Goal: Information Seeking & Learning: Learn about a topic

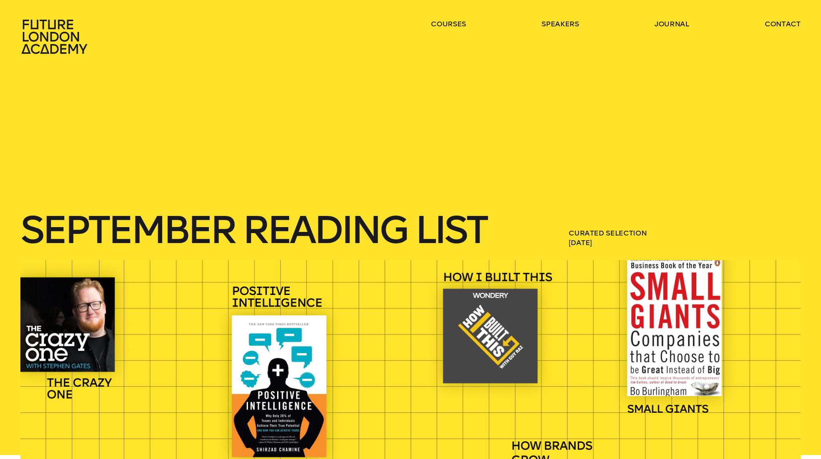
click at [51, 36] on icon at bounding box center [55, 37] width 66 height 34
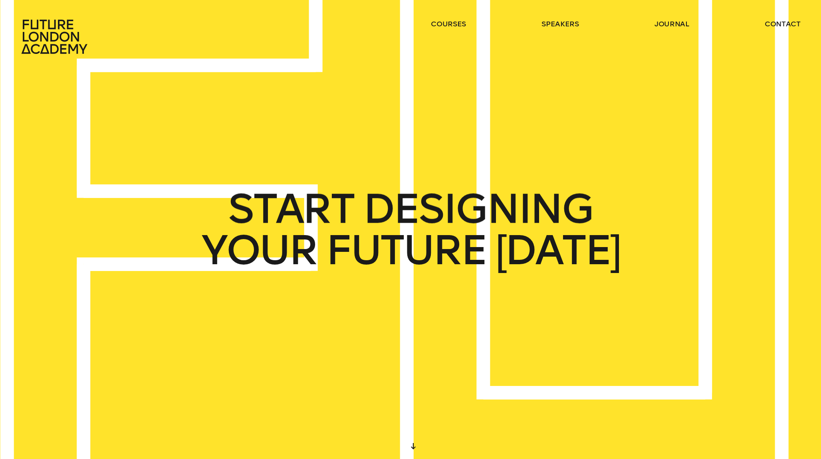
click at [302, 89] on div "START DESIGNING YOUR FUTURE [DATE]" at bounding box center [410, 229] width 821 height 459
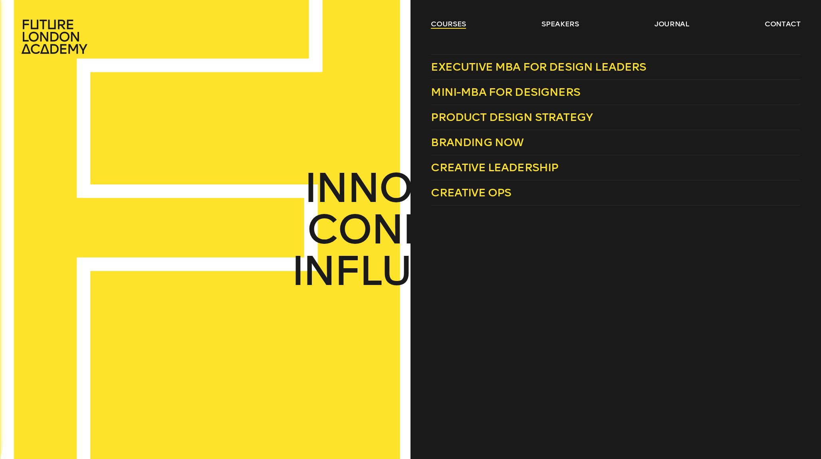
click at [455, 23] on link "courses" at bounding box center [448, 24] width 35 height 10
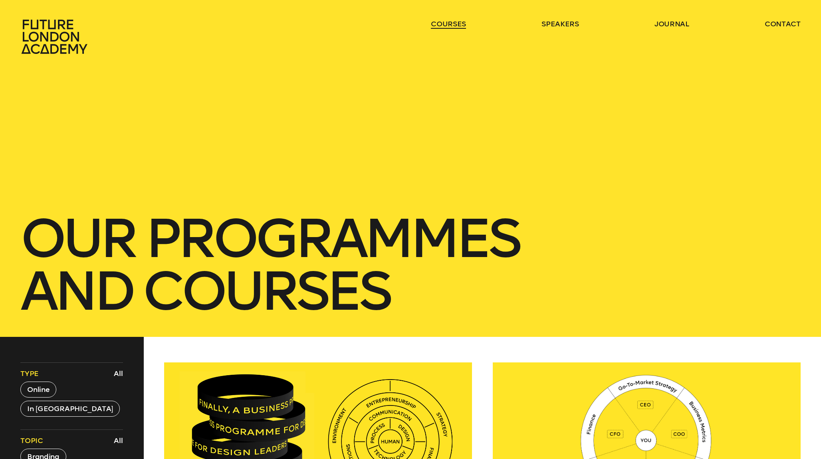
click at [455, 23] on link "courses" at bounding box center [448, 24] width 35 height 10
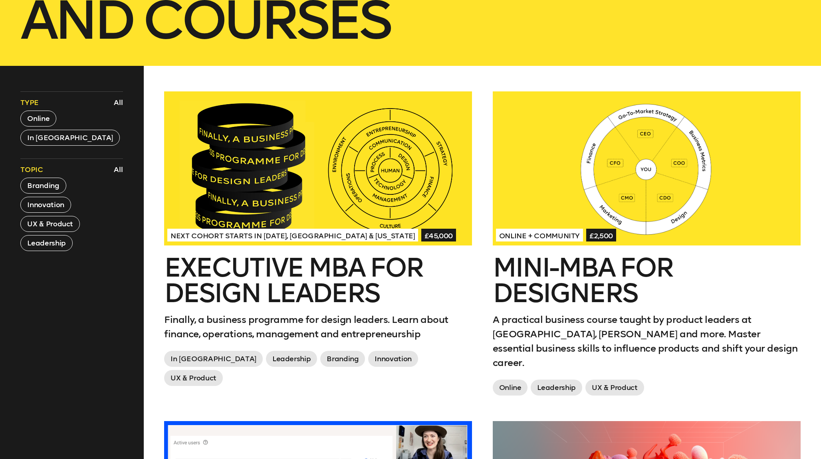
scroll to position [269, 0]
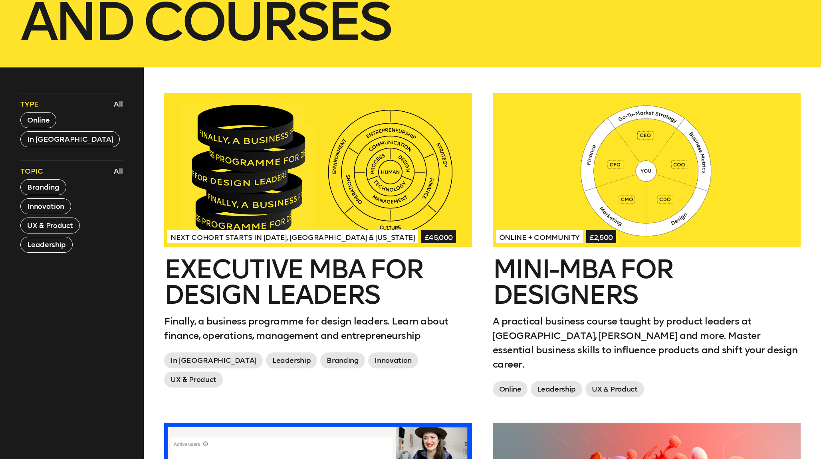
click at [553, 162] on div at bounding box center [647, 170] width 308 height 154
